Goal: Task Accomplishment & Management: Use online tool/utility

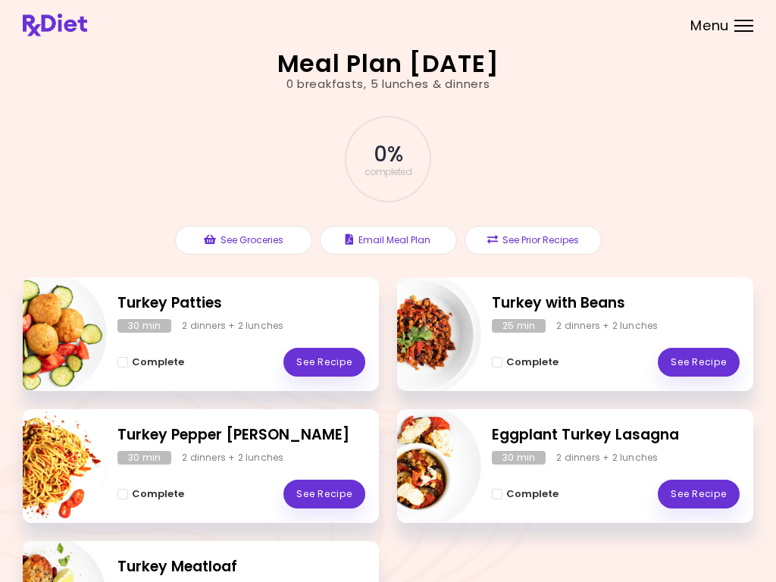
click at [261, 238] on button "See Groceries" at bounding box center [243, 240] width 137 height 29
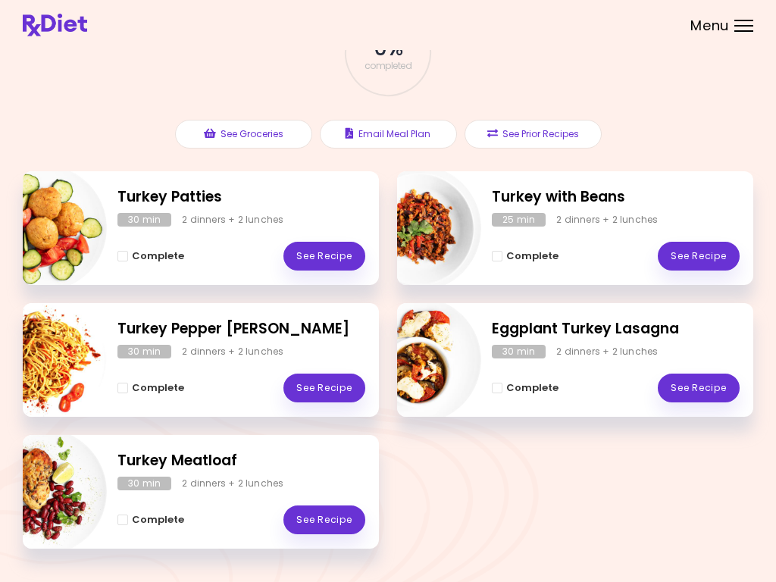
scroll to position [142, 0]
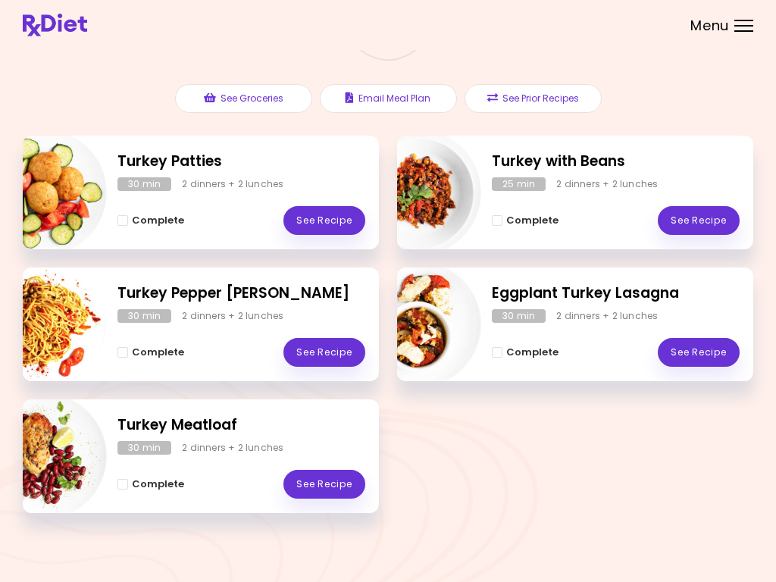
click at [511, 102] on button "See Prior Recipes" at bounding box center [532, 98] width 137 height 29
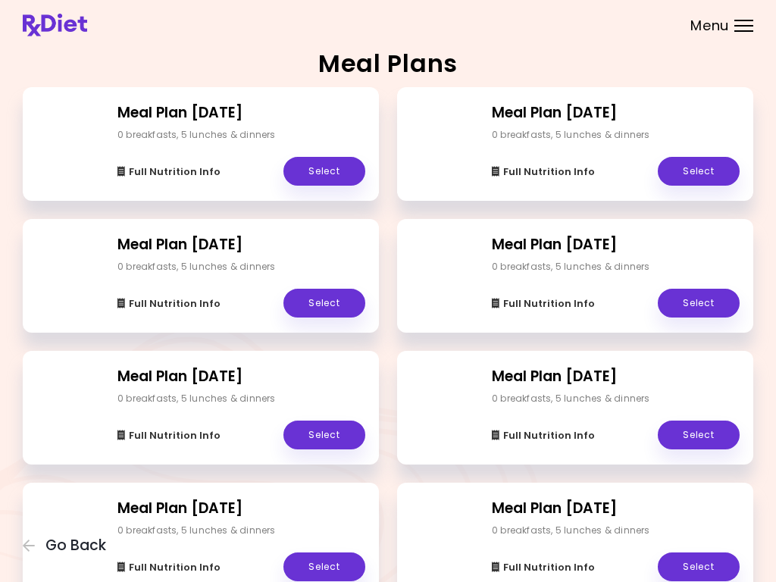
click at [339, 180] on link "Select" at bounding box center [324, 171] width 82 height 29
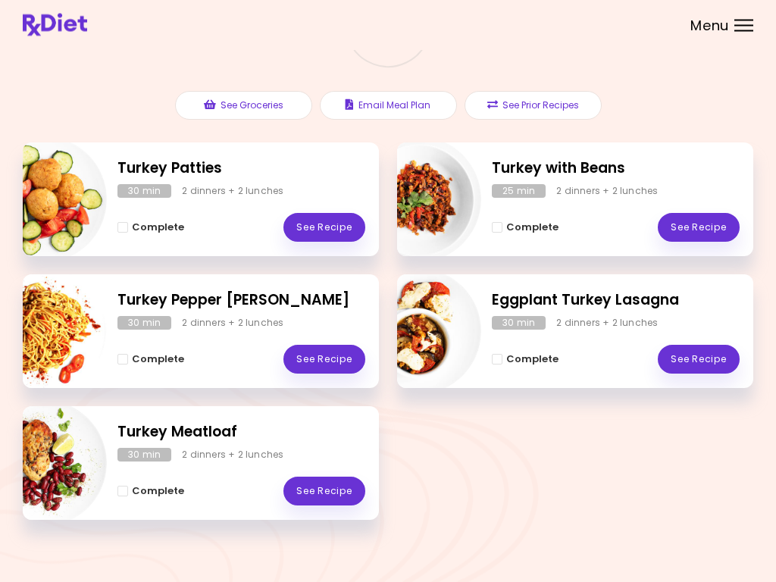
scroll to position [142, 0]
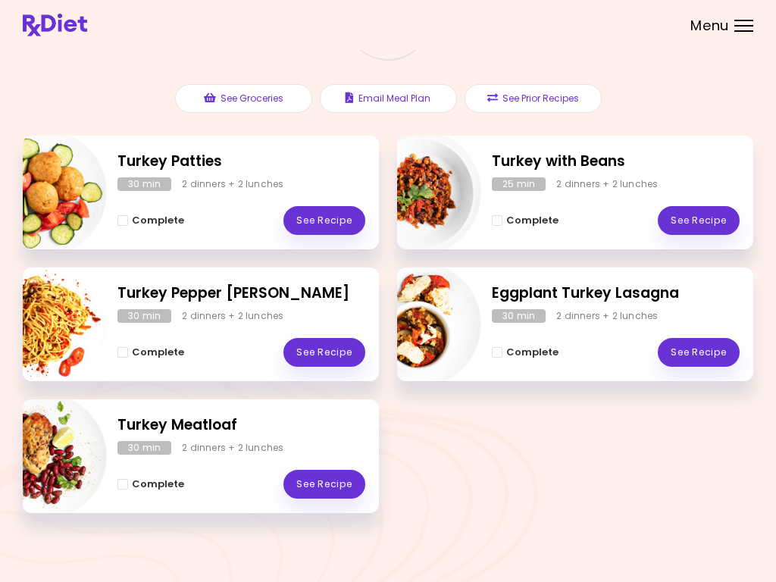
click at [540, 96] on button "See Prior Recipes" at bounding box center [532, 98] width 137 height 29
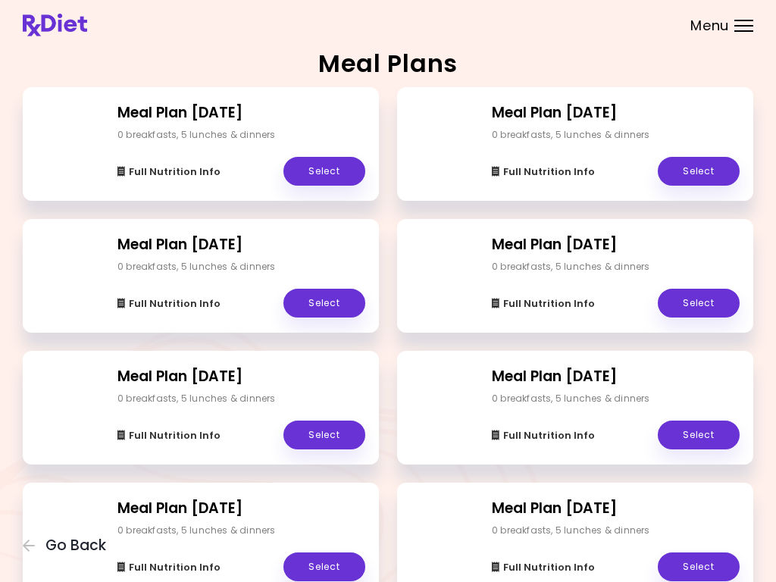
click at [21, 555] on div "Meal Plans Meal Plan [DATE] 0 breakfasts , 5 lunches & dinners Full Nutrition I…" at bounding box center [388, 465] width 776 height 930
click at [42, 547] on button "Go Back" at bounding box center [68, 545] width 91 height 17
select select "*"
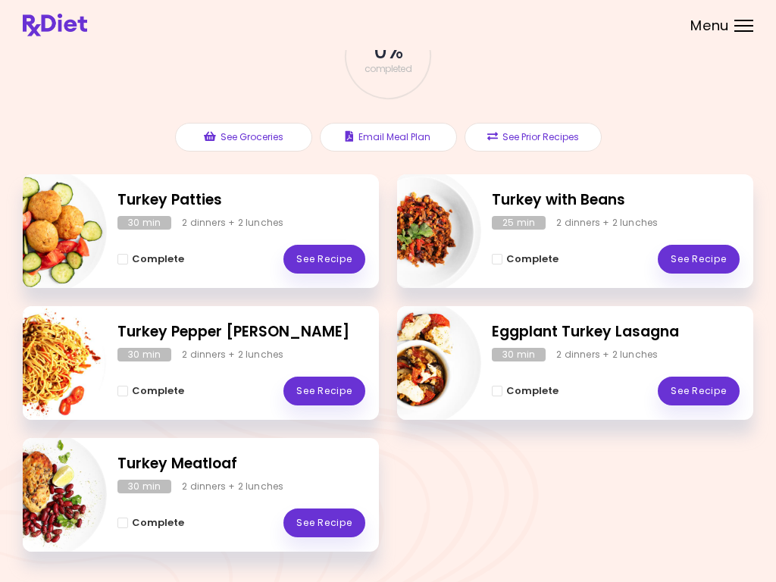
scroll to position [142, 0]
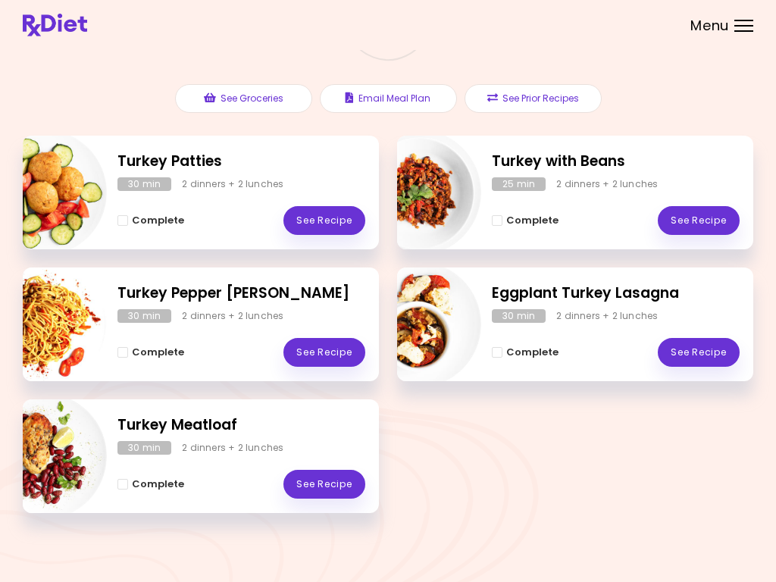
click at [542, 100] on button "See Prior Recipes" at bounding box center [532, 98] width 137 height 29
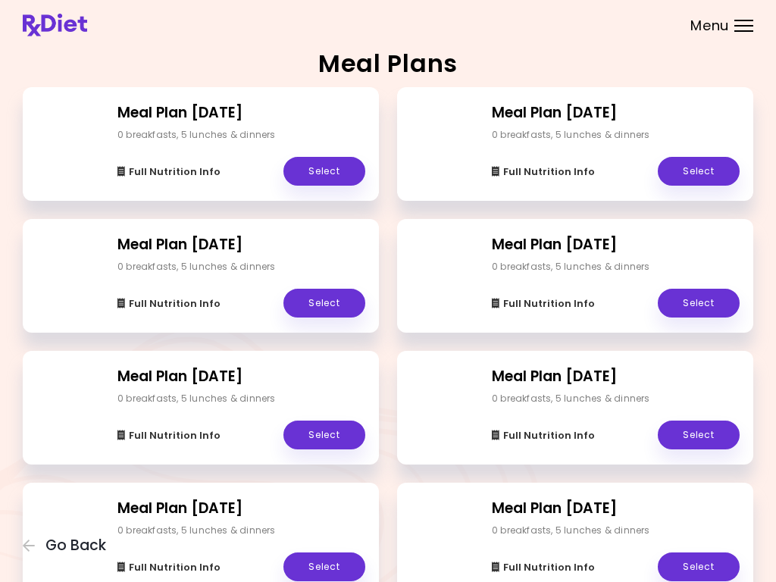
click at [326, 314] on link "Select" at bounding box center [324, 303] width 82 height 29
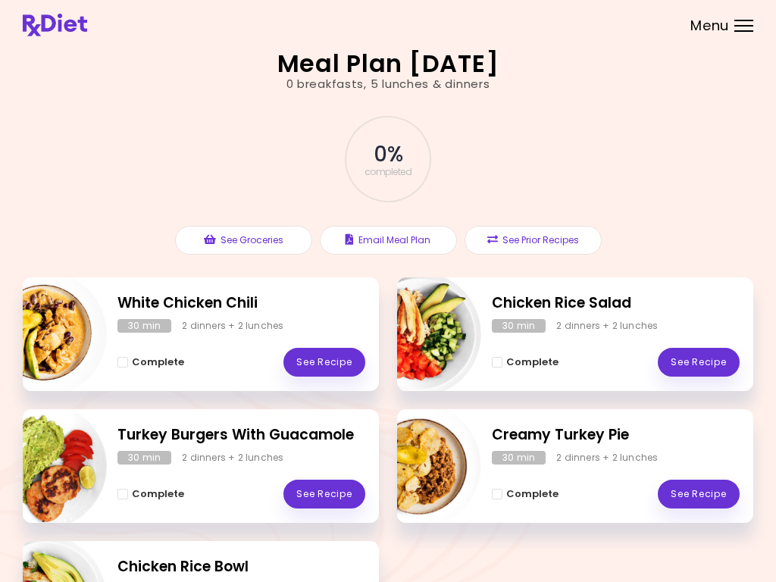
click at [532, 240] on button "See Prior Recipes" at bounding box center [532, 240] width 137 height 29
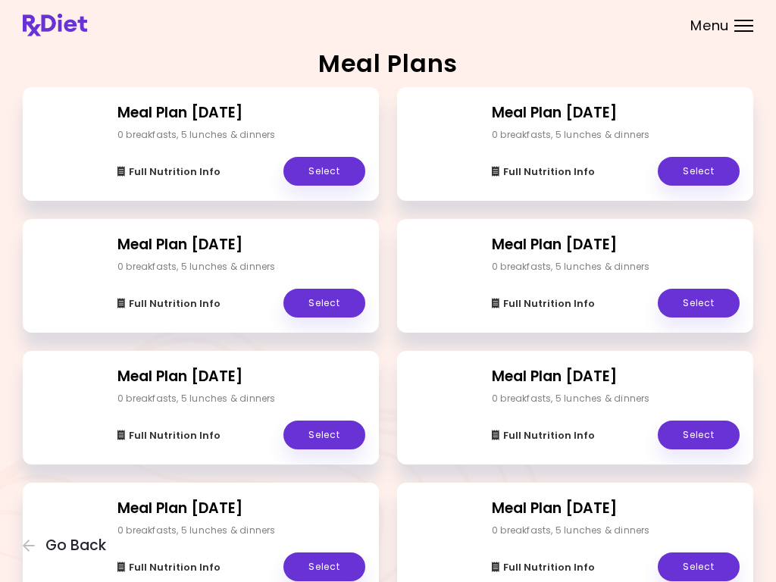
click at [34, 552] on icon "button" at bounding box center [30, 546] width 14 height 14
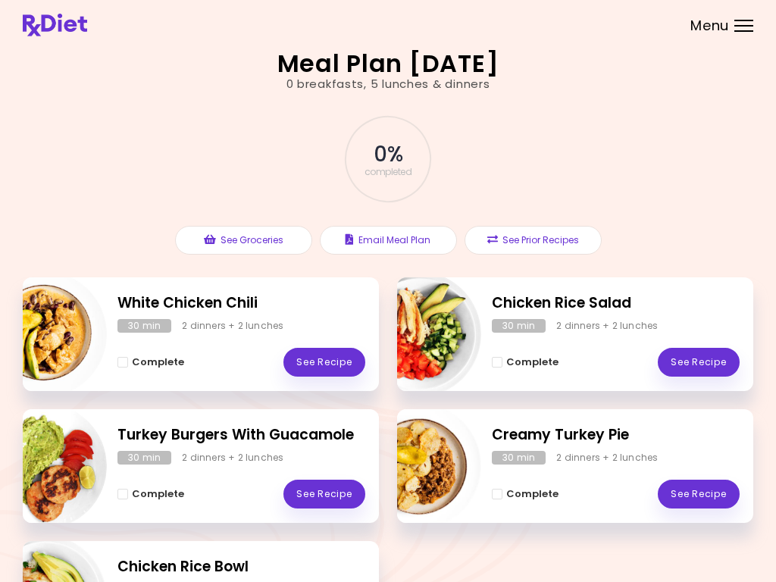
click at [502, 238] on button "See Prior Recipes" at bounding box center [532, 240] width 137 height 29
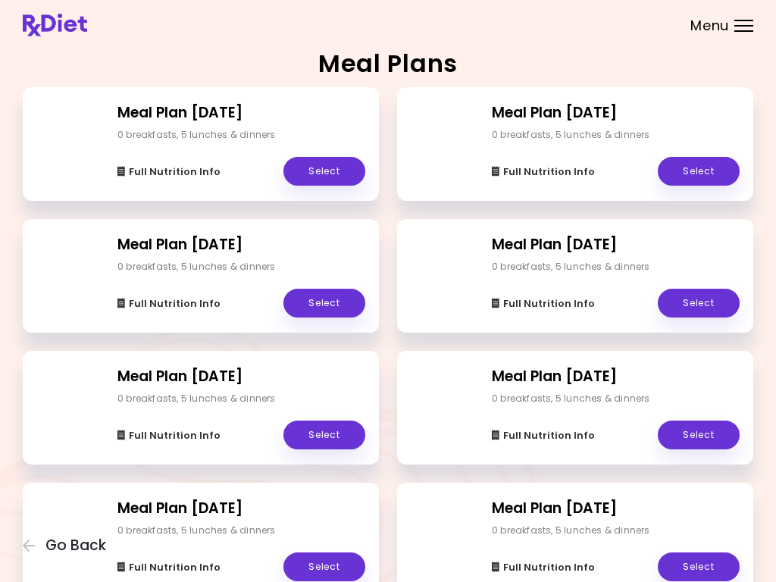
click at [69, 554] on span "Go Back" at bounding box center [75, 545] width 61 height 17
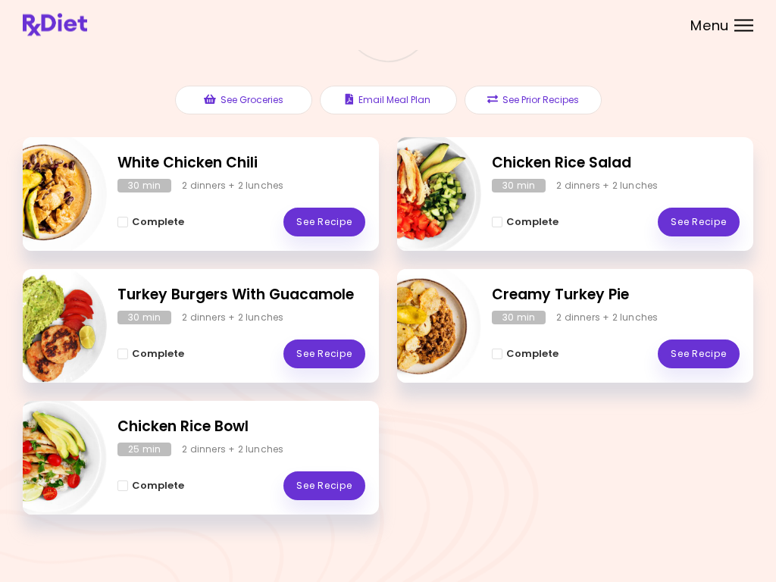
scroll to position [142, 0]
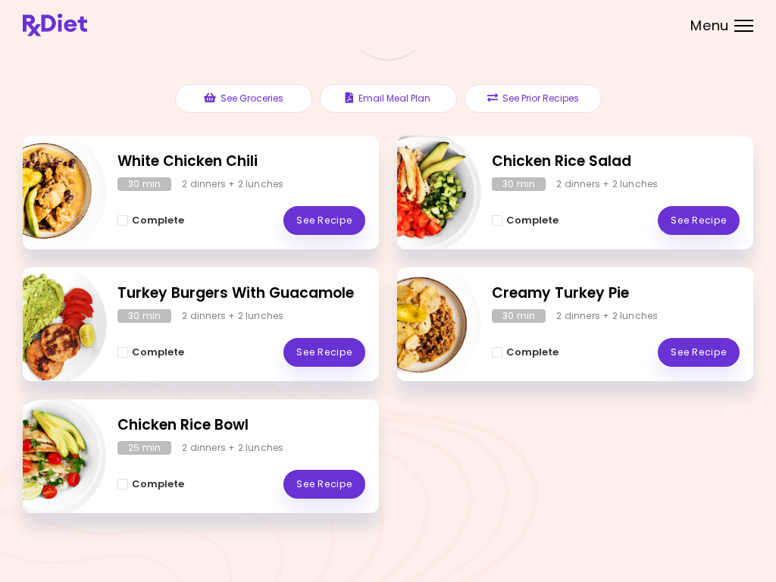
click at [514, 101] on button "See Prior Recipes" at bounding box center [532, 98] width 137 height 29
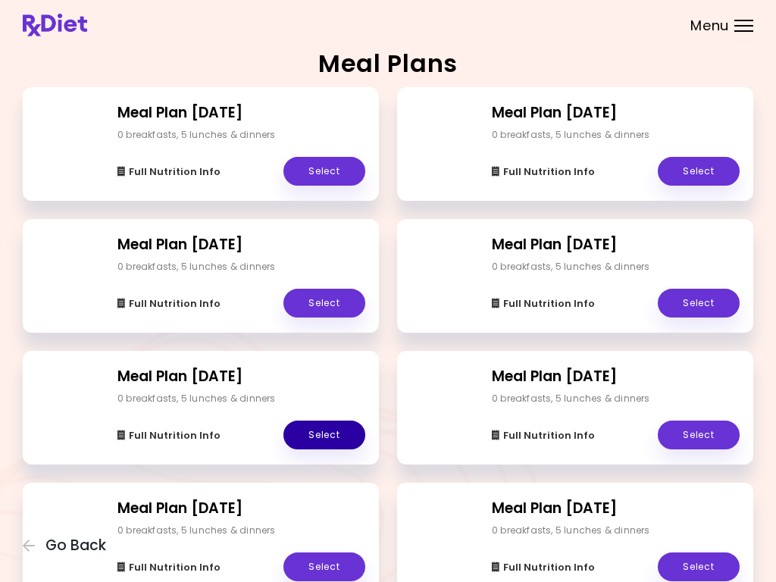
click at [335, 436] on link "Select" at bounding box center [324, 434] width 82 height 29
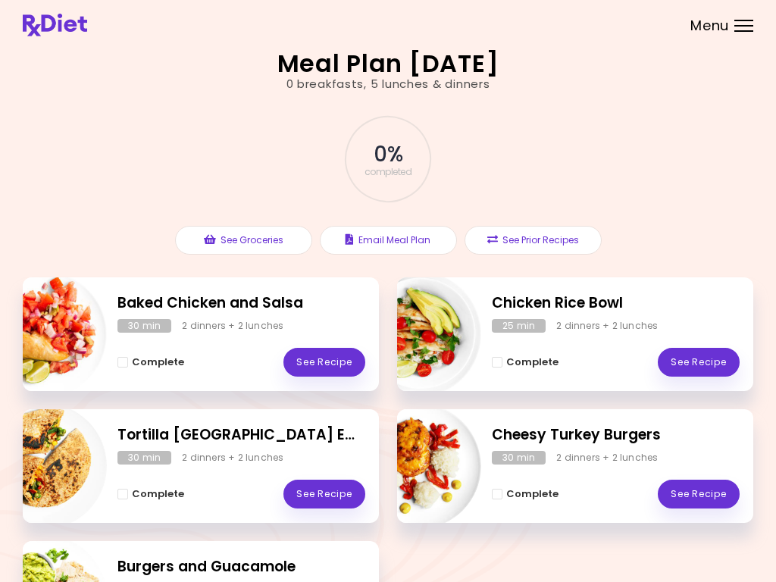
click at [525, 236] on button "See Prior Recipes" at bounding box center [532, 240] width 137 height 29
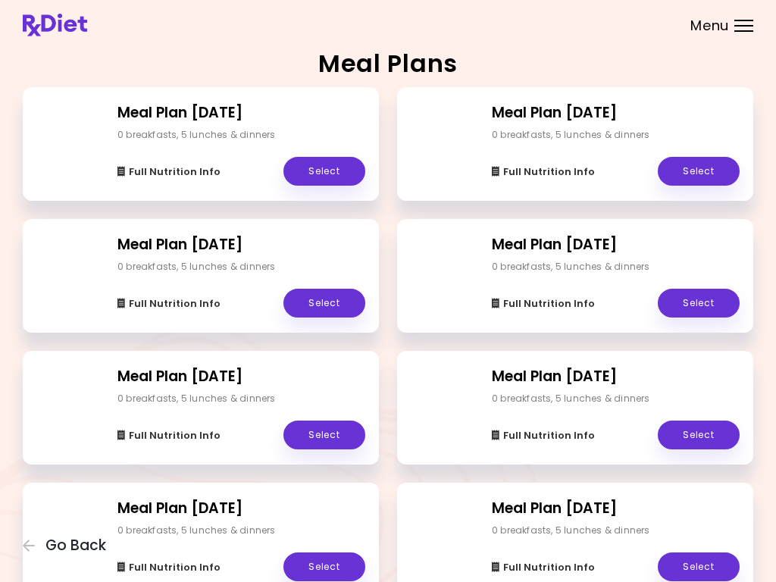
click at [336, 173] on link "Select" at bounding box center [324, 171] width 82 height 29
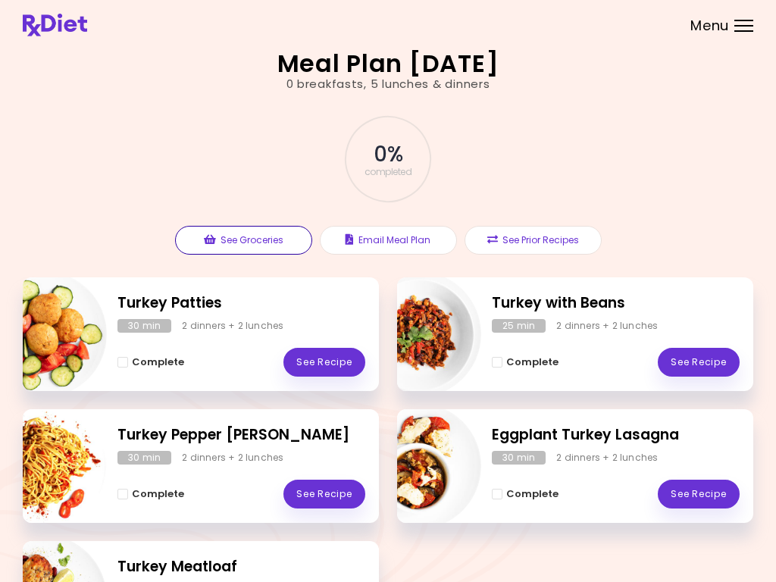
click at [255, 241] on button "See Groceries" at bounding box center [243, 240] width 137 height 29
click at [557, 240] on button "See Prior Recipes" at bounding box center [532, 240] width 137 height 29
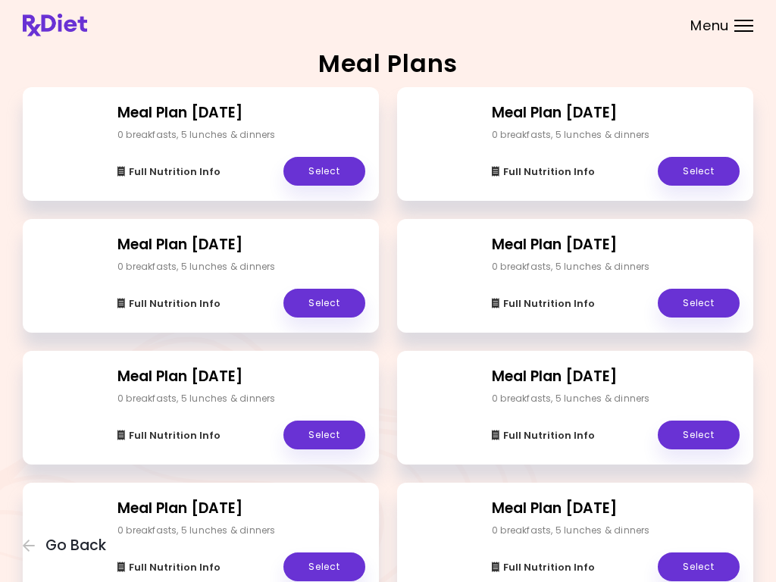
click at [250, 140] on div "0 breakfasts , 5 lunches & dinners" at bounding box center [196, 135] width 158 height 14
click at [336, 170] on link "Select" at bounding box center [324, 171] width 82 height 29
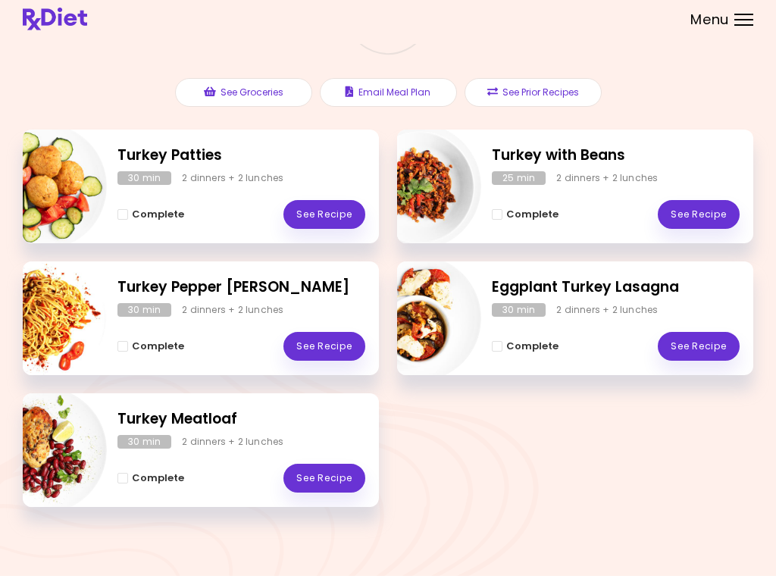
scroll to position [111, 0]
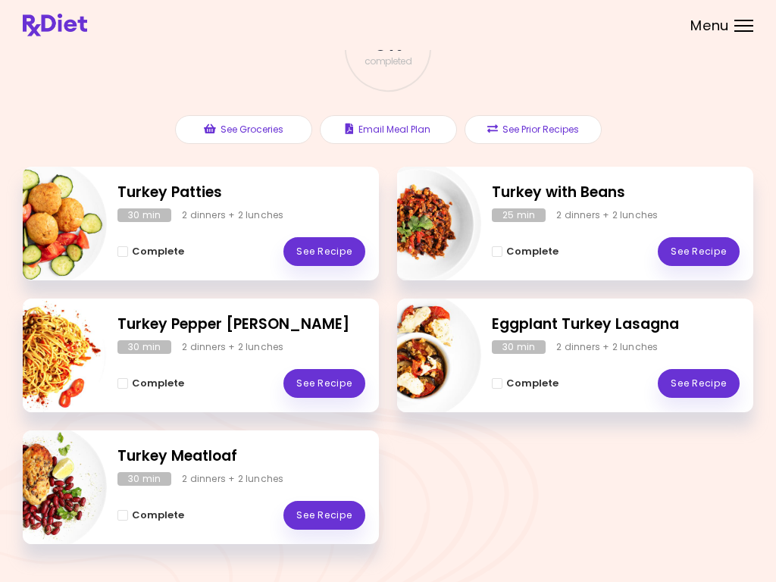
click at [538, 129] on button "See Prior Recipes" at bounding box center [532, 129] width 137 height 29
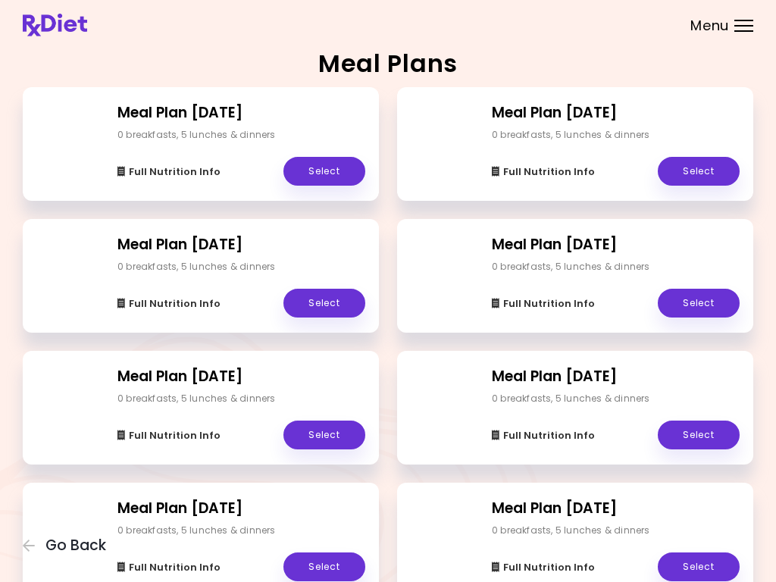
click at [60, 546] on span "Go Back" at bounding box center [75, 545] width 61 height 17
